Goal: Task Accomplishment & Management: Use online tool/utility

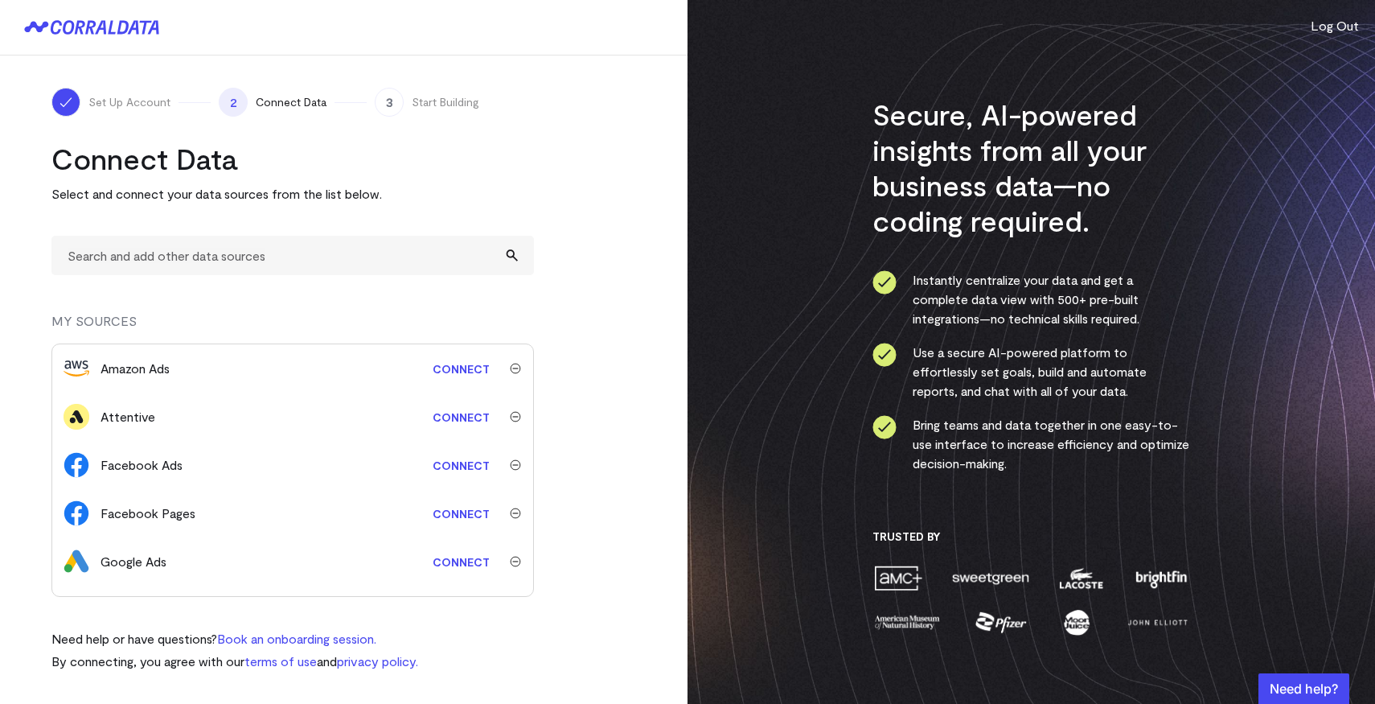
scroll to position [279, 0]
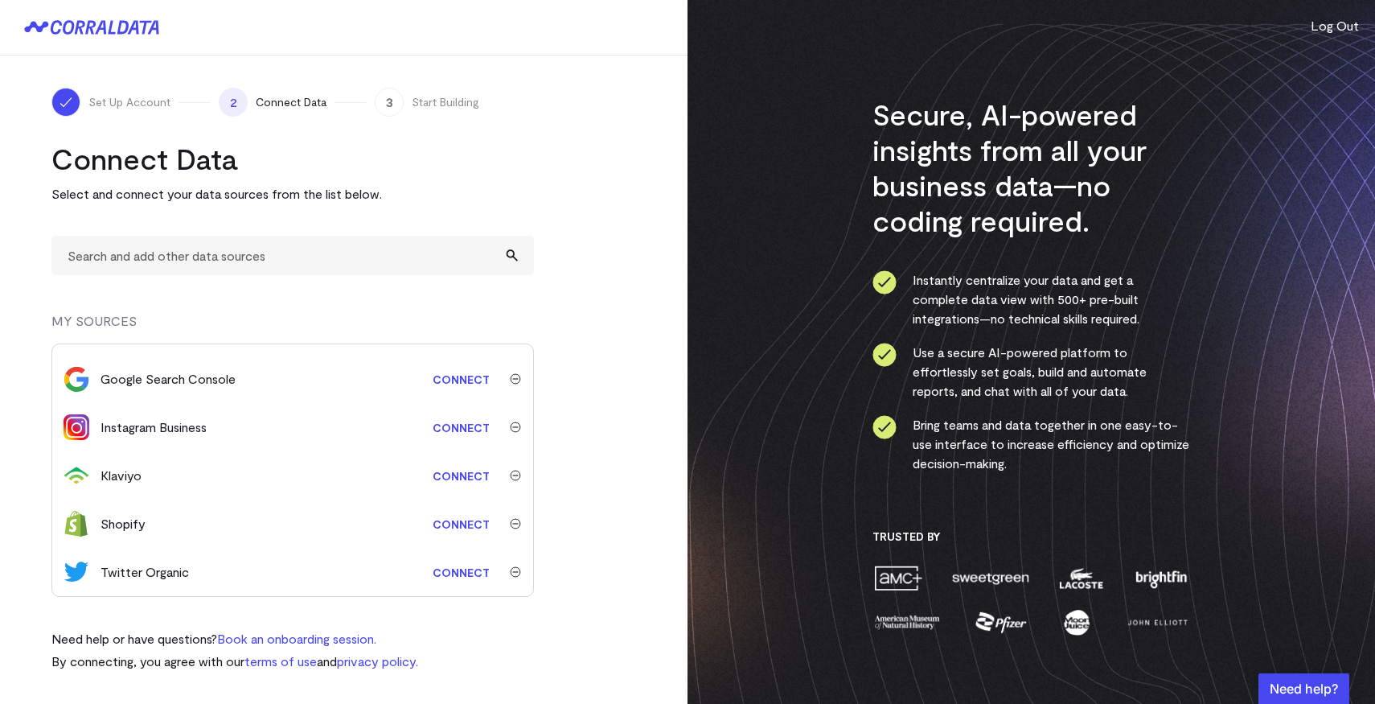
click at [452, 524] on link "Connect" at bounding box center [461, 524] width 73 height 30
click at [442, 528] on link "Connect" at bounding box center [461, 524] width 73 height 30
click at [226, 260] on input "text" at bounding box center [292, 255] width 483 height 39
type input "shopify"
click at [187, 263] on input "shopify" at bounding box center [292, 255] width 483 height 39
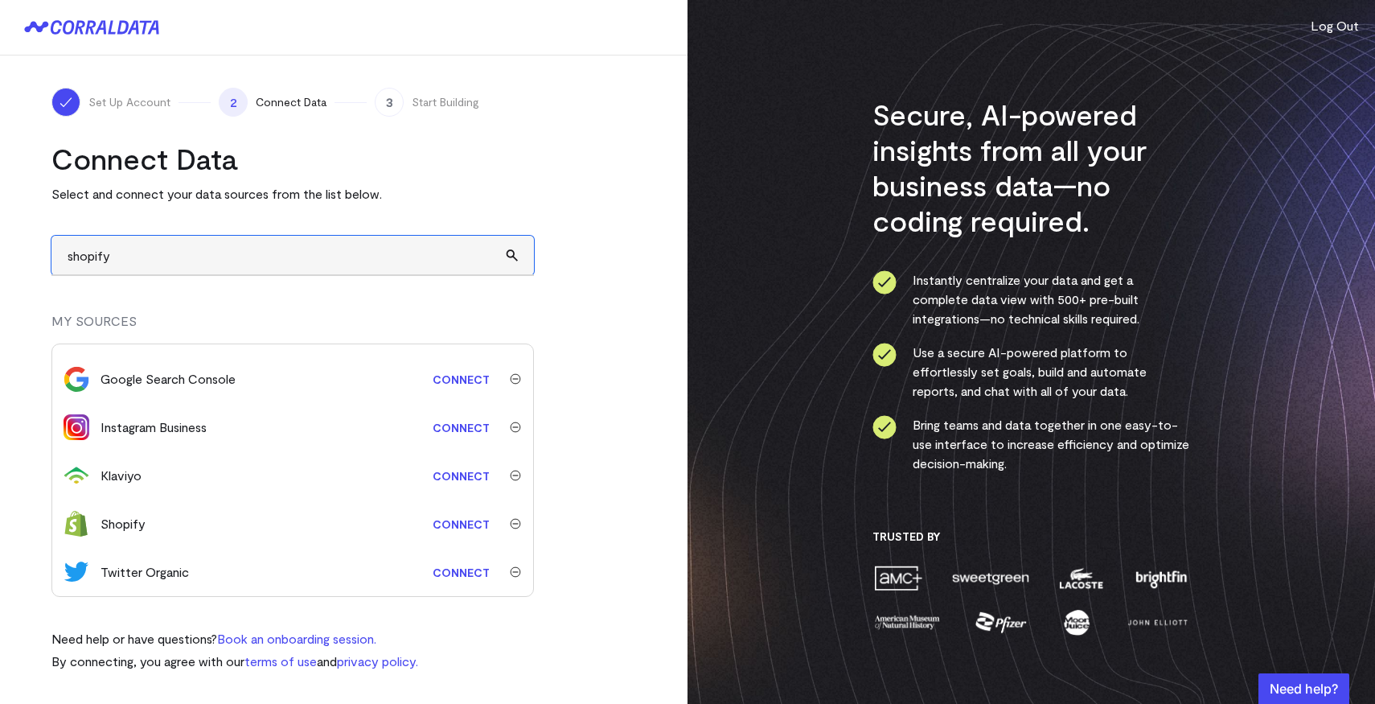
click at [187, 263] on input "shopify" at bounding box center [292, 255] width 483 height 39
click at [452, 522] on link "Connect" at bounding box center [461, 524] width 73 height 30
click at [450, 537] on link "Connect" at bounding box center [461, 524] width 73 height 30
click at [614, 275] on turbo-frame "Connect Data Select and connect your data sources from the list below. MY SOURC…" at bounding box center [343, 406] width 585 height 530
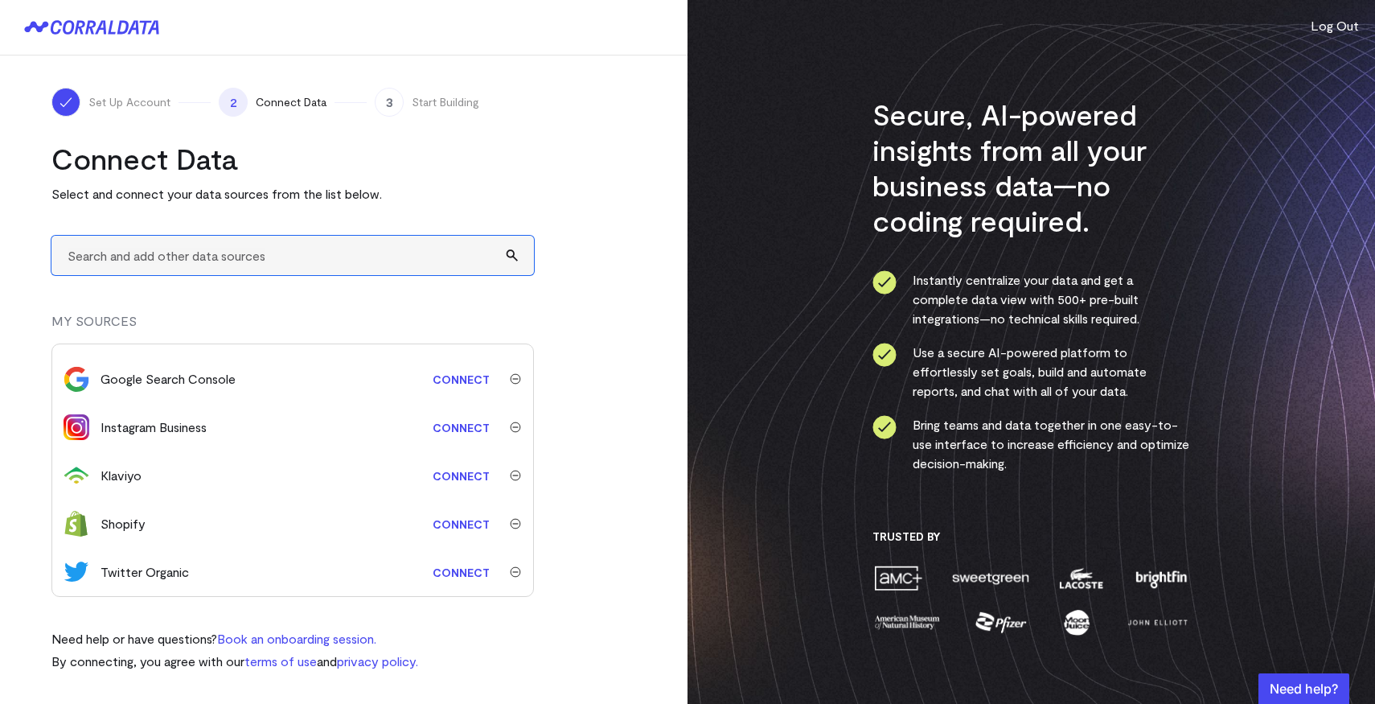
click at [212, 259] on input "text" at bounding box center [292, 255] width 483 height 39
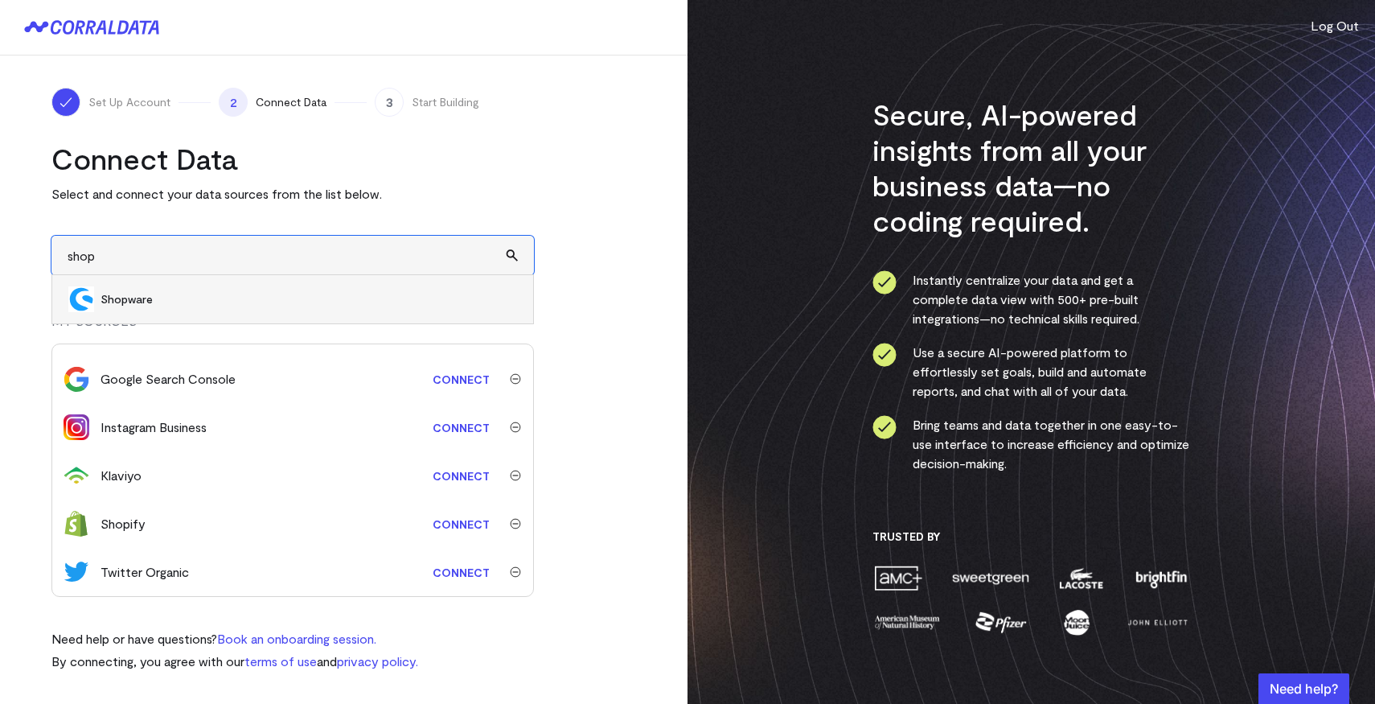
type input "shop"
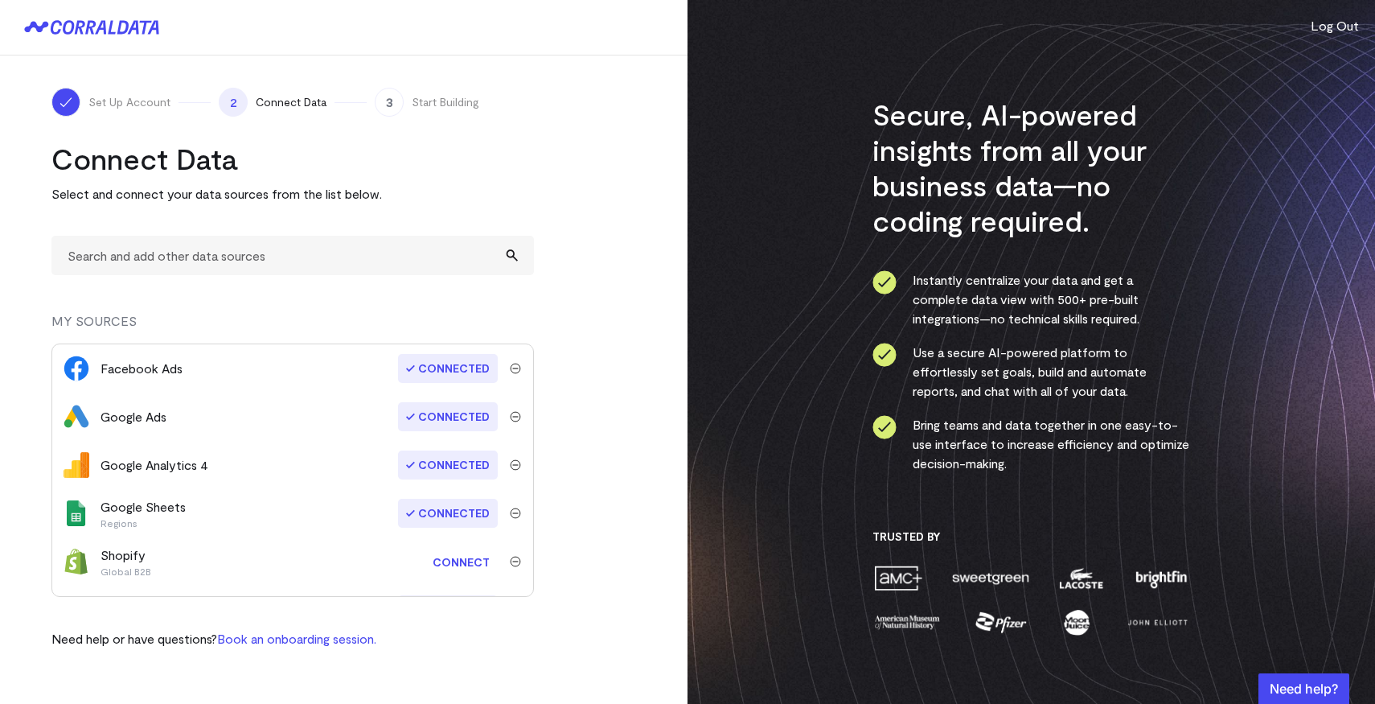
click at [464, 564] on link "Connect" at bounding box center [461, 562] width 73 height 30
